Goal: Task Accomplishment & Management: Manage account settings

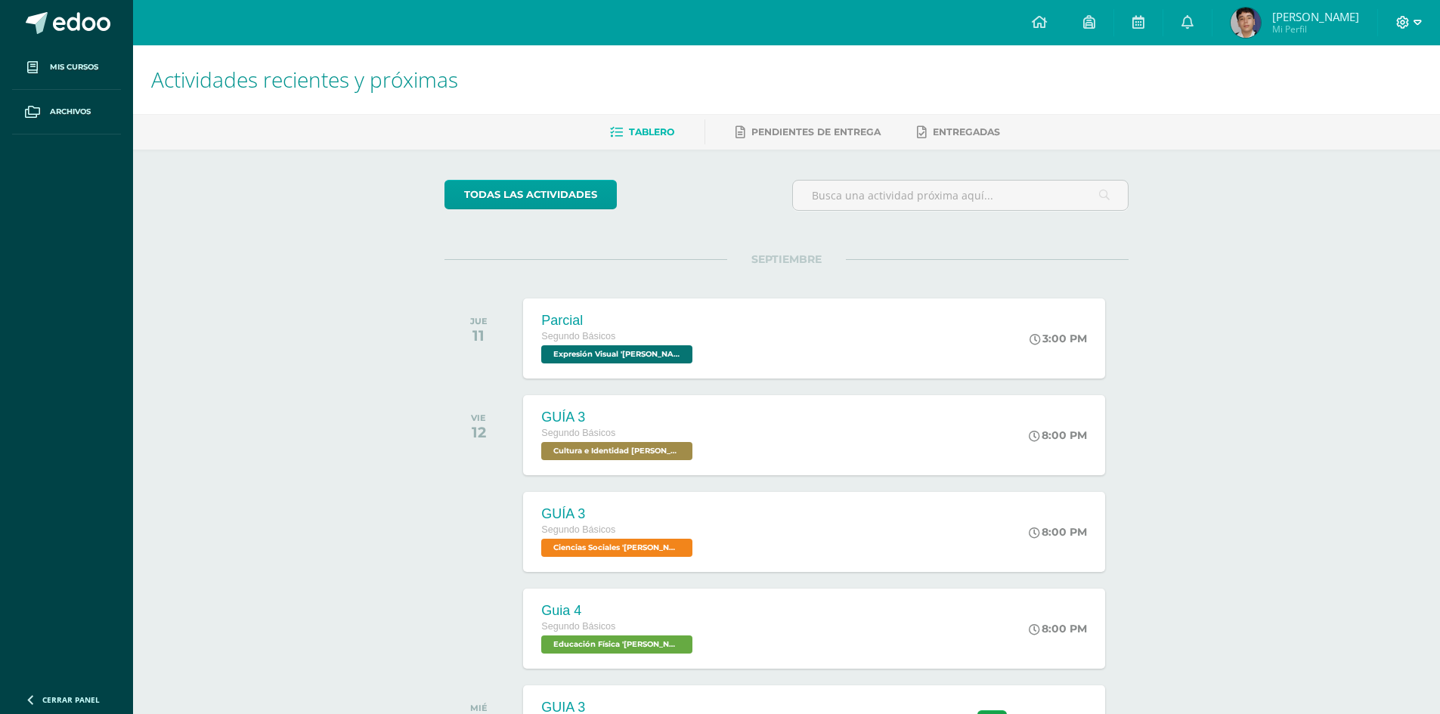
click at [1417, 25] on icon at bounding box center [1418, 23] width 8 height 14
click at [1376, 108] on span "Cerrar sesión" at bounding box center [1370, 103] width 68 height 14
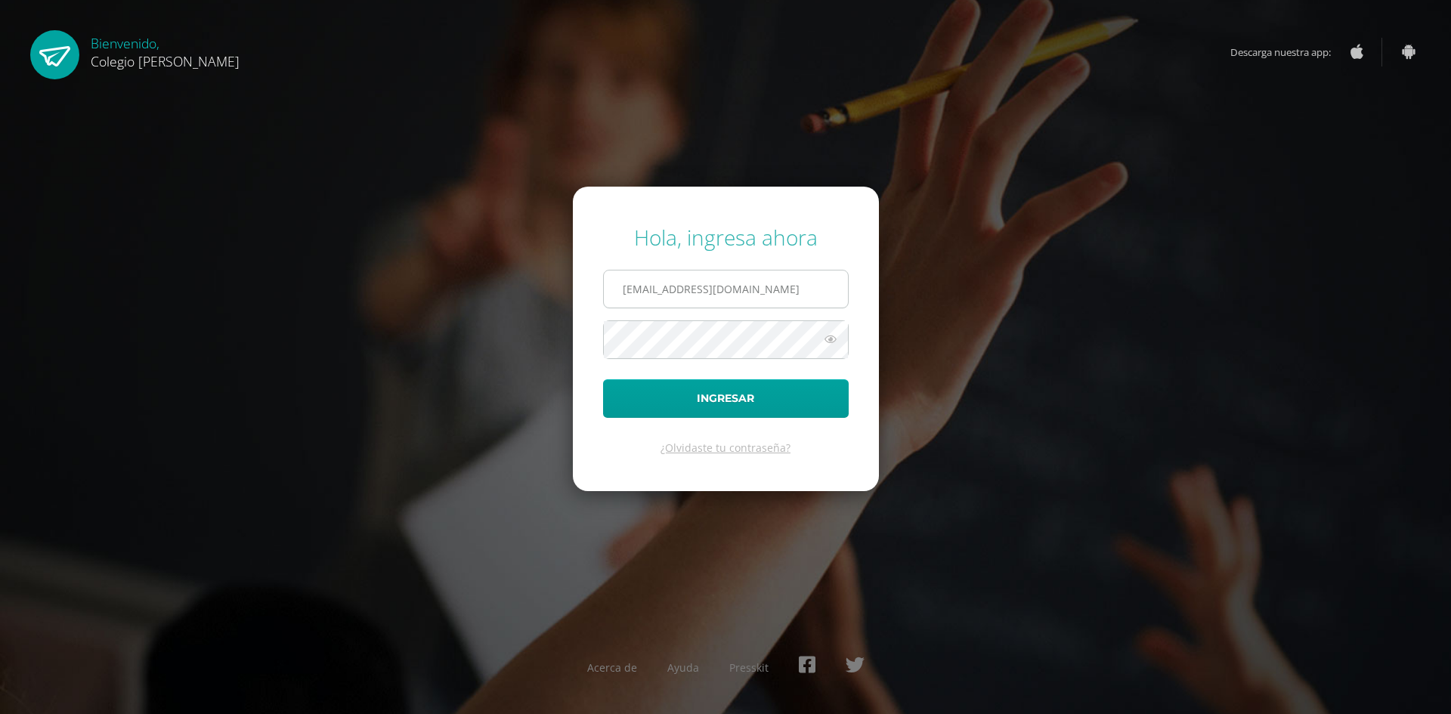
click at [621, 290] on input "COS00037@osoriosandoval.edu.gt" at bounding box center [726, 289] width 244 height 37
type input "COS00857@osoriosandoval.edu.gt"
click at [723, 396] on button "Ingresar" at bounding box center [726, 398] width 246 height 39
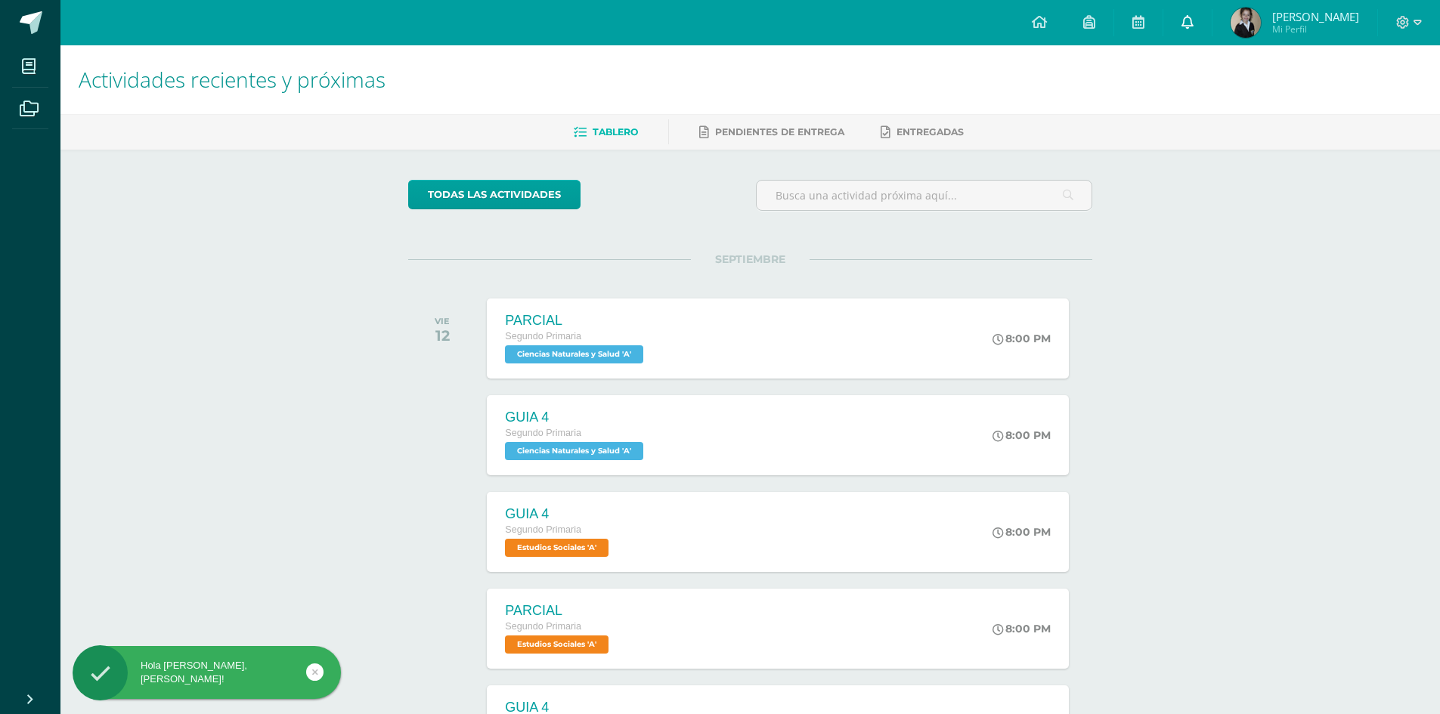
click at [1194, 25] on icon at bounding box center [1187, 22] width 12 height 14
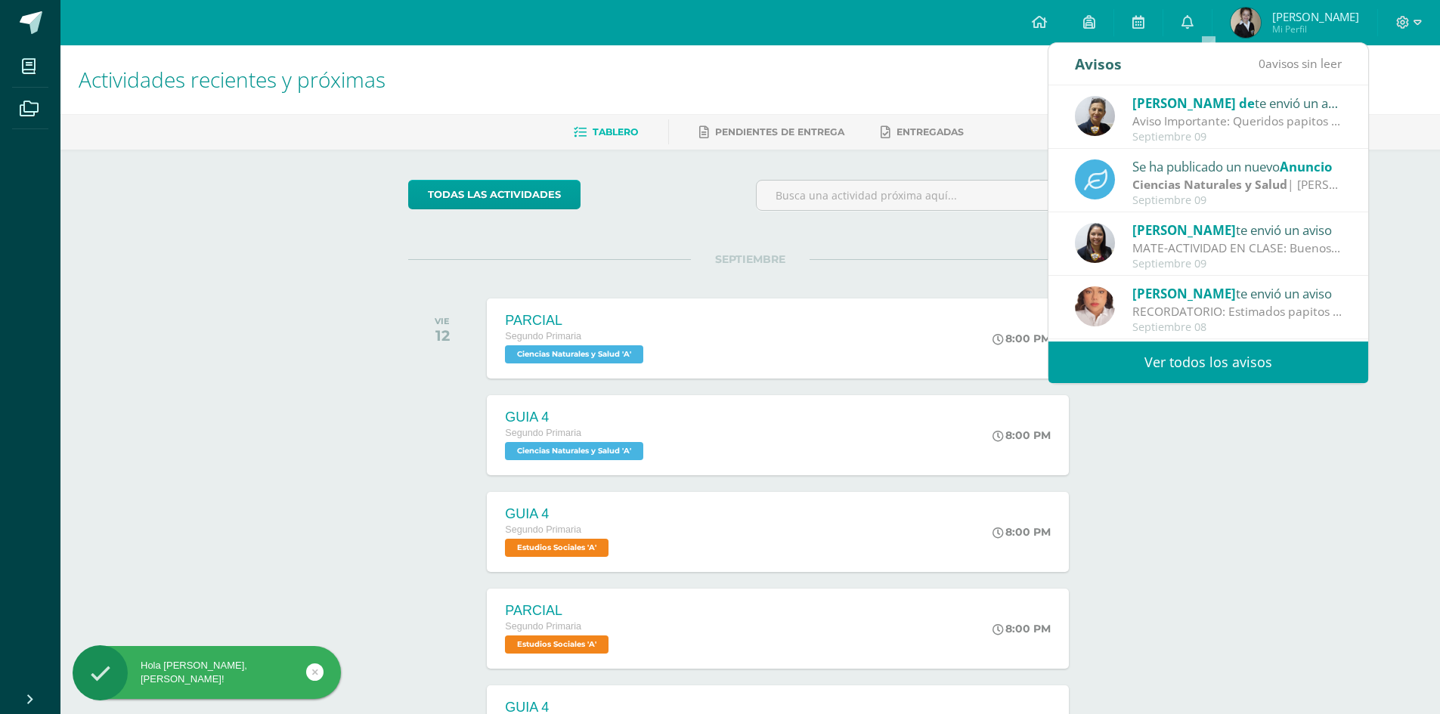
click at [1185, 116] on div "Aviso Importante: Queridos papitos por este medio les saludo cordialmente. El m…" at bounding box center [1237, 121] width 210 height 17
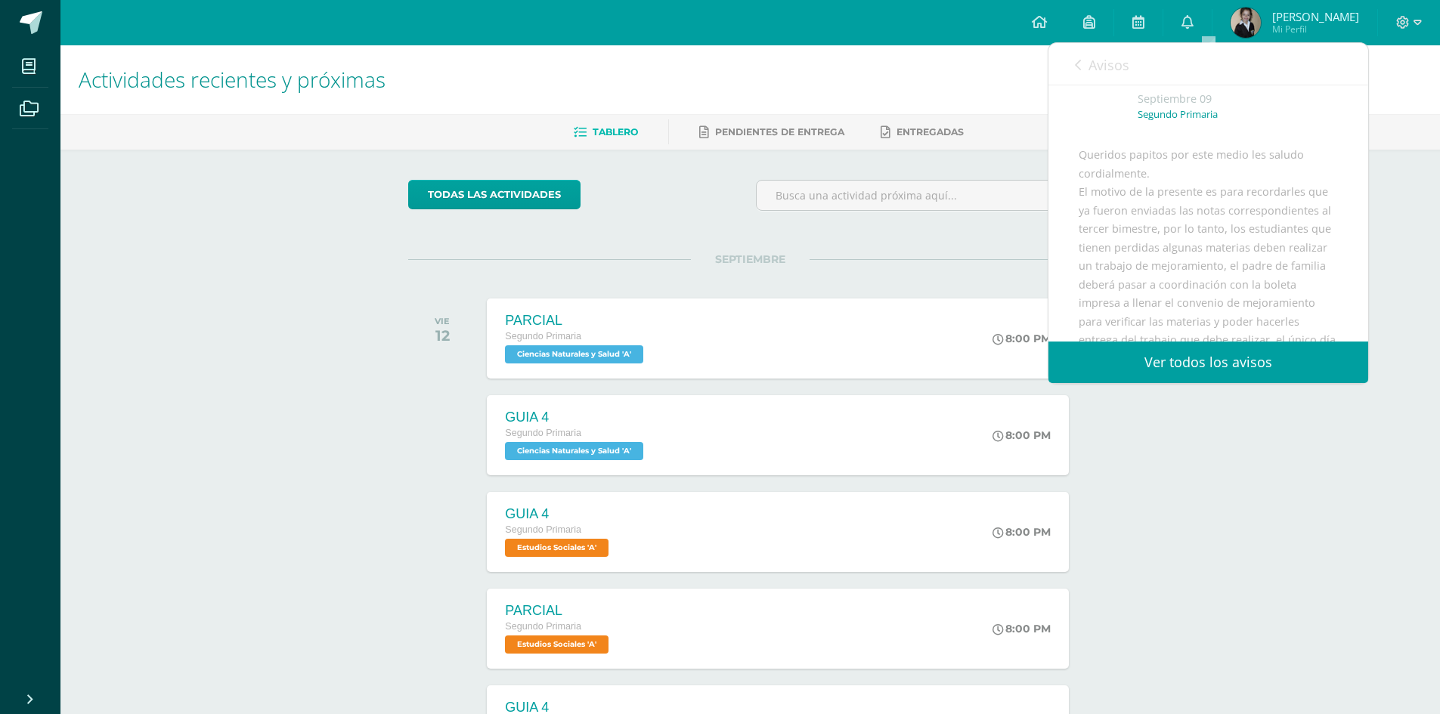
scroll to position [151, 0]
